Goal: Transaction & Acquisition: Purchase product/service

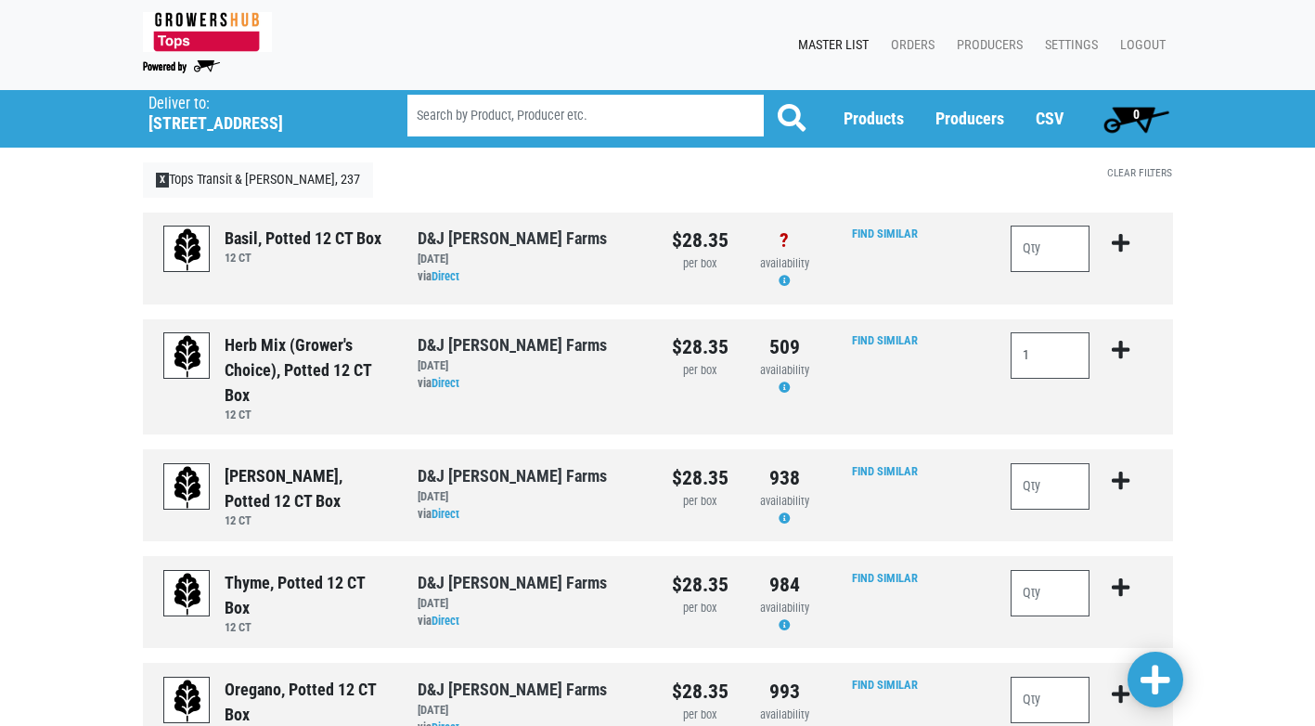
type input "1"
click at [1128, 351] on icon "submit" at bounding box center [1121, 350] width 18 height 20
click at [1118, 345] on icon "submit" at bounding box center [1121, 350] width 18 height 20
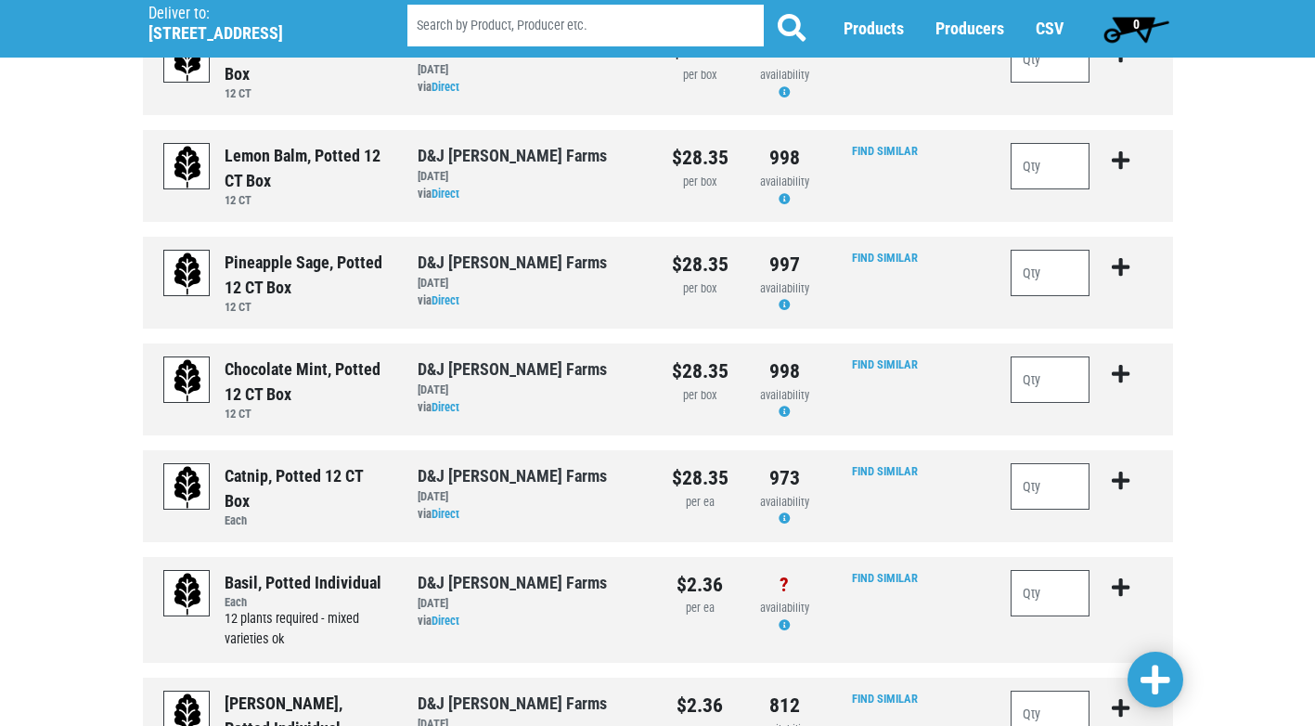
scroll to position [1578, 0]
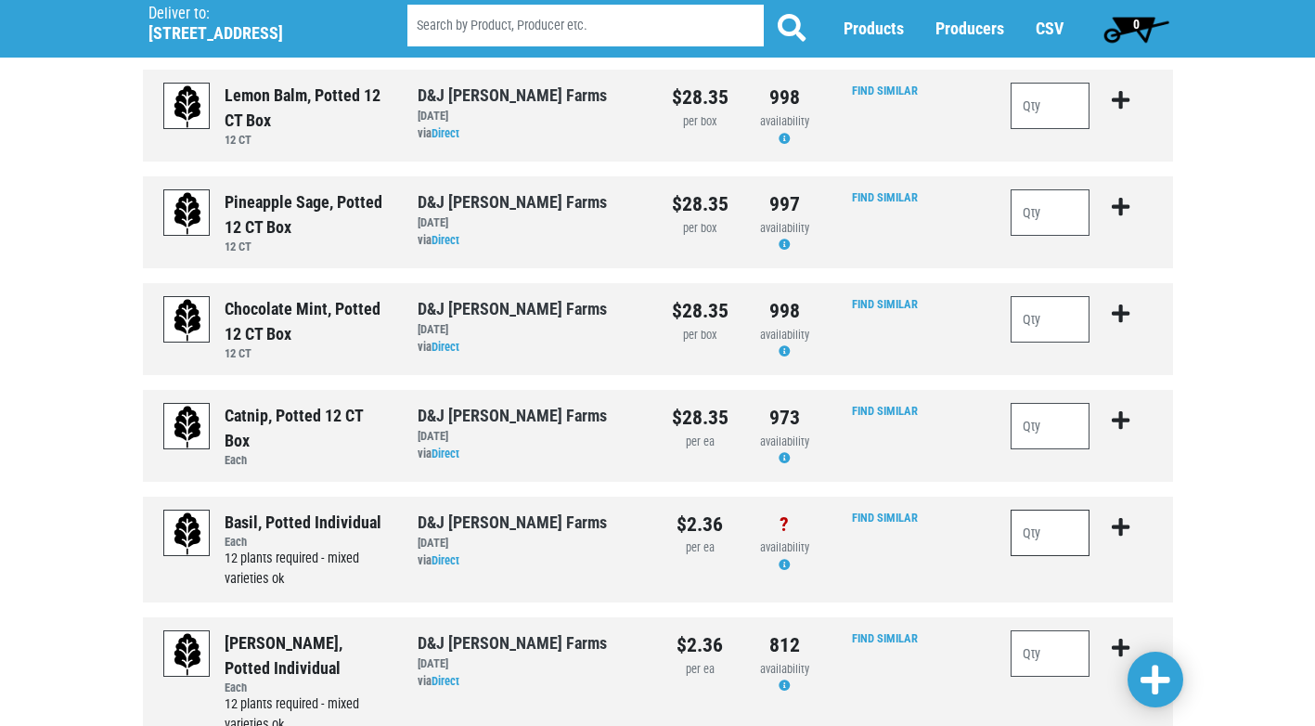
click at [1066, 535] on input "number" at bounding box center [1051, 533] width 80 height 46
type input "24"
click at [1120, 525] on icon "submit" at bounding box center [1121, 527] width 18 height 20
click at [1122, 528] on icon "submit" at bounding box center [1121, 527] width 18 height 20
click at [1162, 679] on span at bounding box center [1156, 680] width 30 height 33
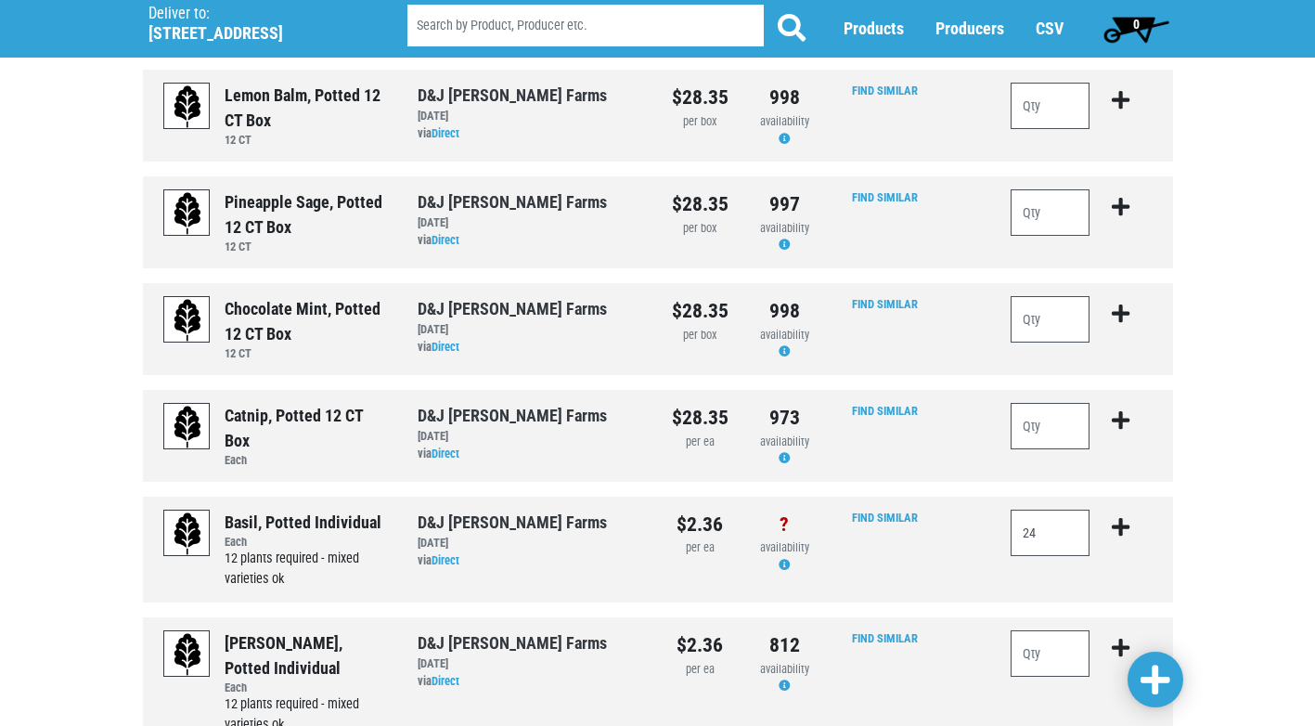
click at [1159, 678] on span at bounding box center [1156, 680] width 30 height 33
click at [1053, 539] on input "24" at bounding box center [1051, 533] width 80 height 46
click at [1123, 531] on icon "submit" at bounding box center [1121, 527] width 18 height 20
click at [516, 28] on input "search" at bounding box center [585, 27] width 356 height 42
type input "basil"
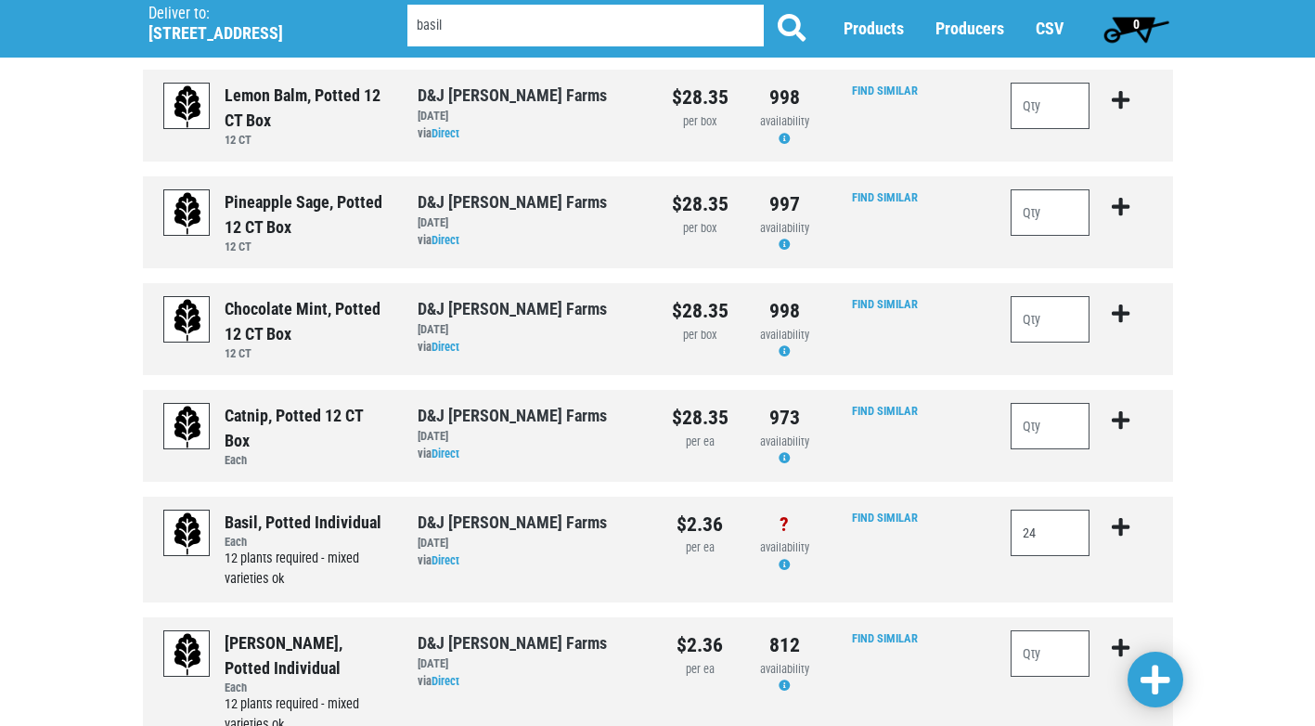
click at [763, 6] on button at bounding box center [792, 29] width 58 height 46
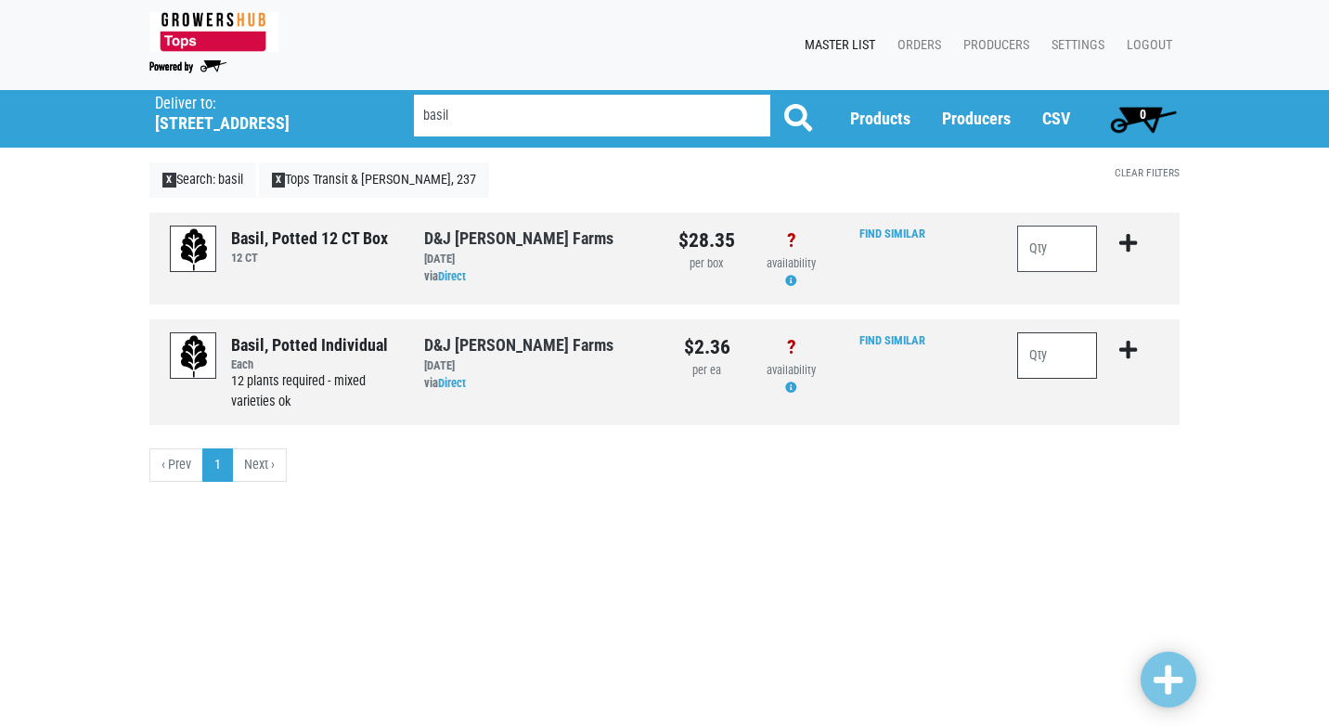
click at [1026, 355] on input "number" at bounding box center [1057, 355] width 80 height 46
type input "12"
click at [1134, 342] on icon "submit" at bounding box center [1128, 350] width 18 height 20
click at [1130, 351] on icon "submit" at bounding box center [1128, 350] width 18 height 20
click at [1126, 353] on icon "submit" at bounding box center [1128, 350] width 18 height 20
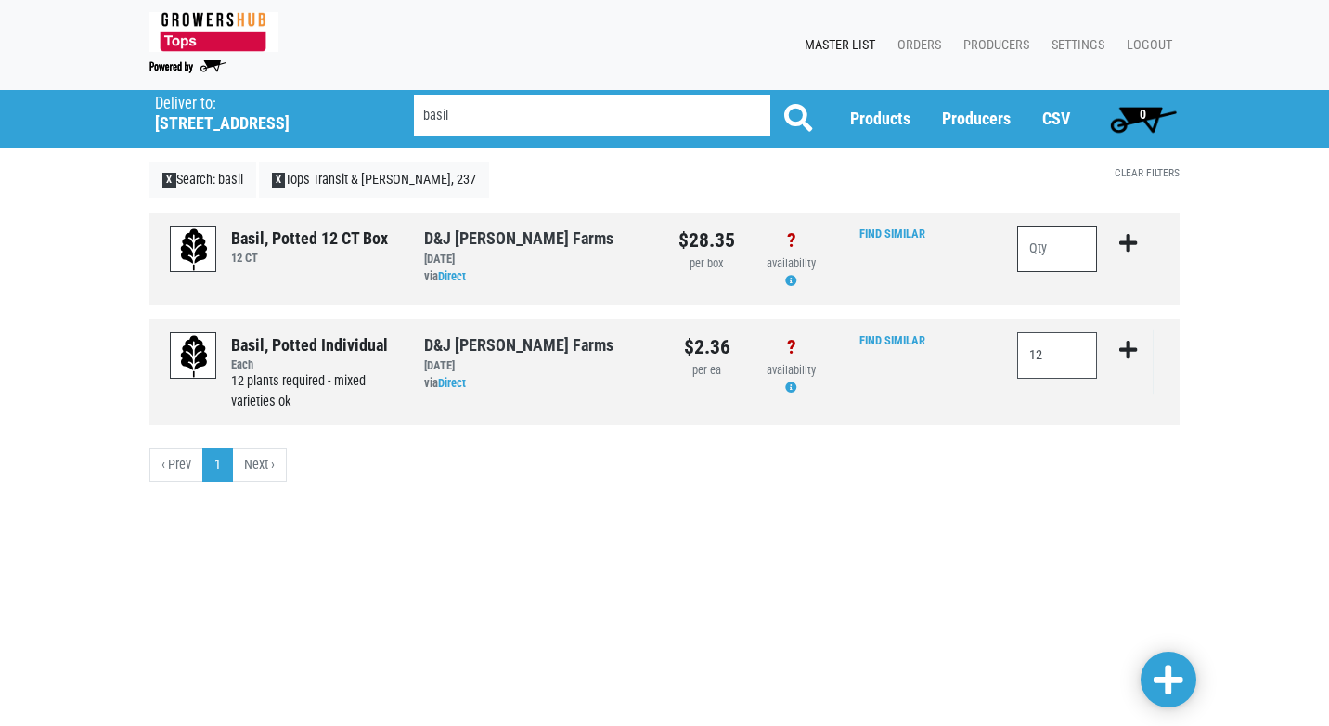
click at [1052, 238] on input "number" at bounding box center [1057, 249] width 80 height 46
type input "1"
type input "2"
click at [1128, 244] on icon "submit" at bounding box center [1128, 243] width 18 height 20
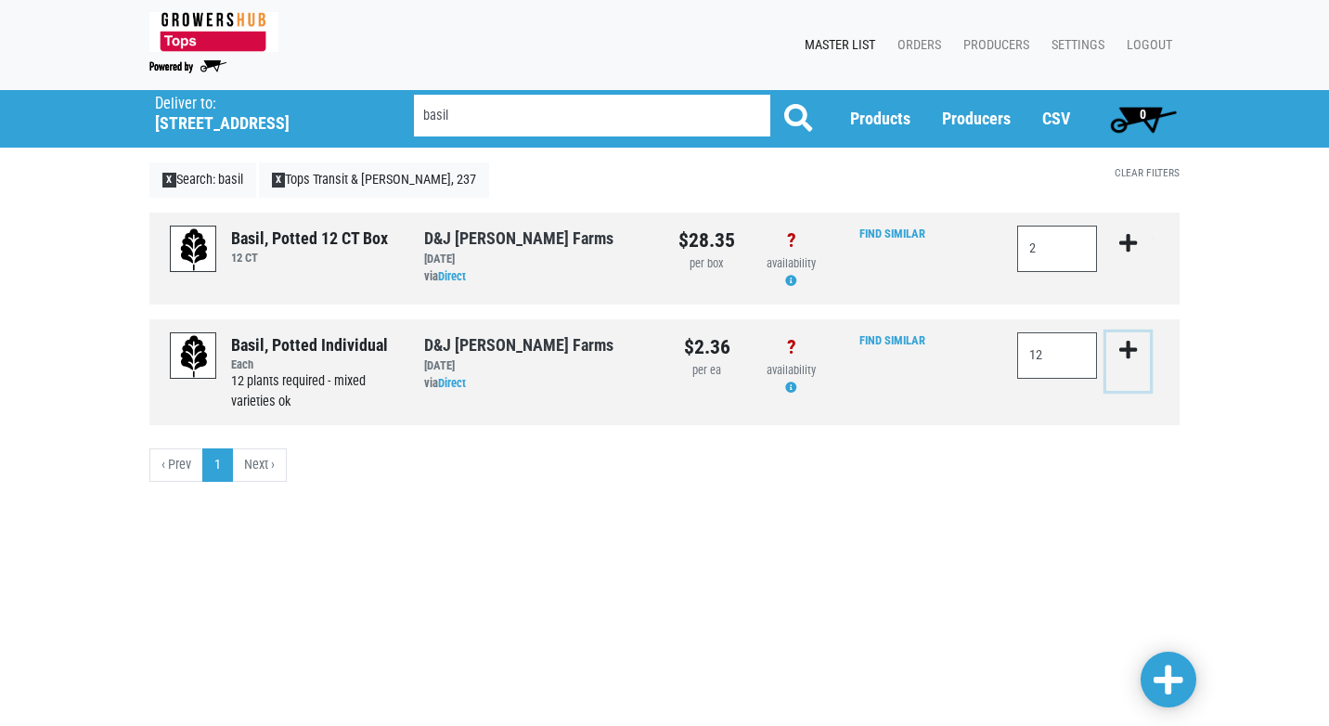
click at [1129, 357] on icon "submit" at bounding box center [1128, 350] width 18 height 20
click at [1138, 43] on link "Logout" at bounding box center [1146, 45] width 68 height 35
